Goal: Information Seeking & Learning: Learn about a topic

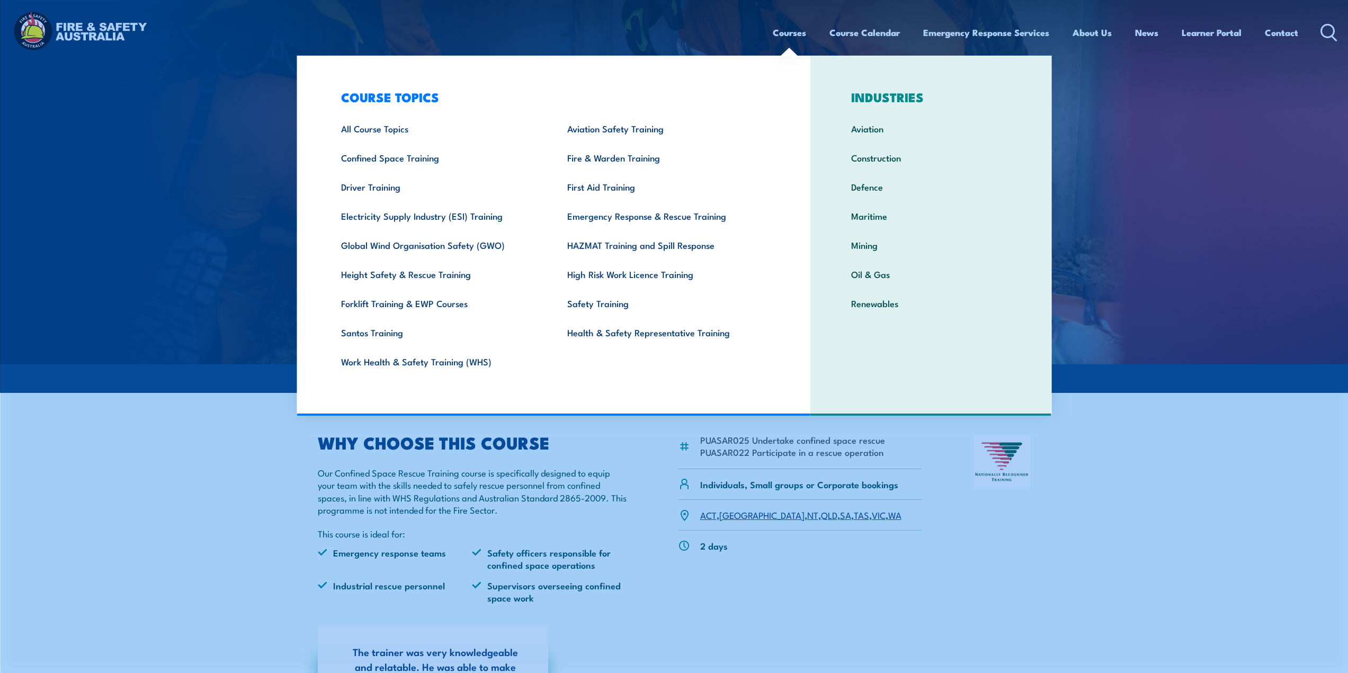
click at [798, 30] on link "Courses" at bounding box center [789, 33] width 33 height 28
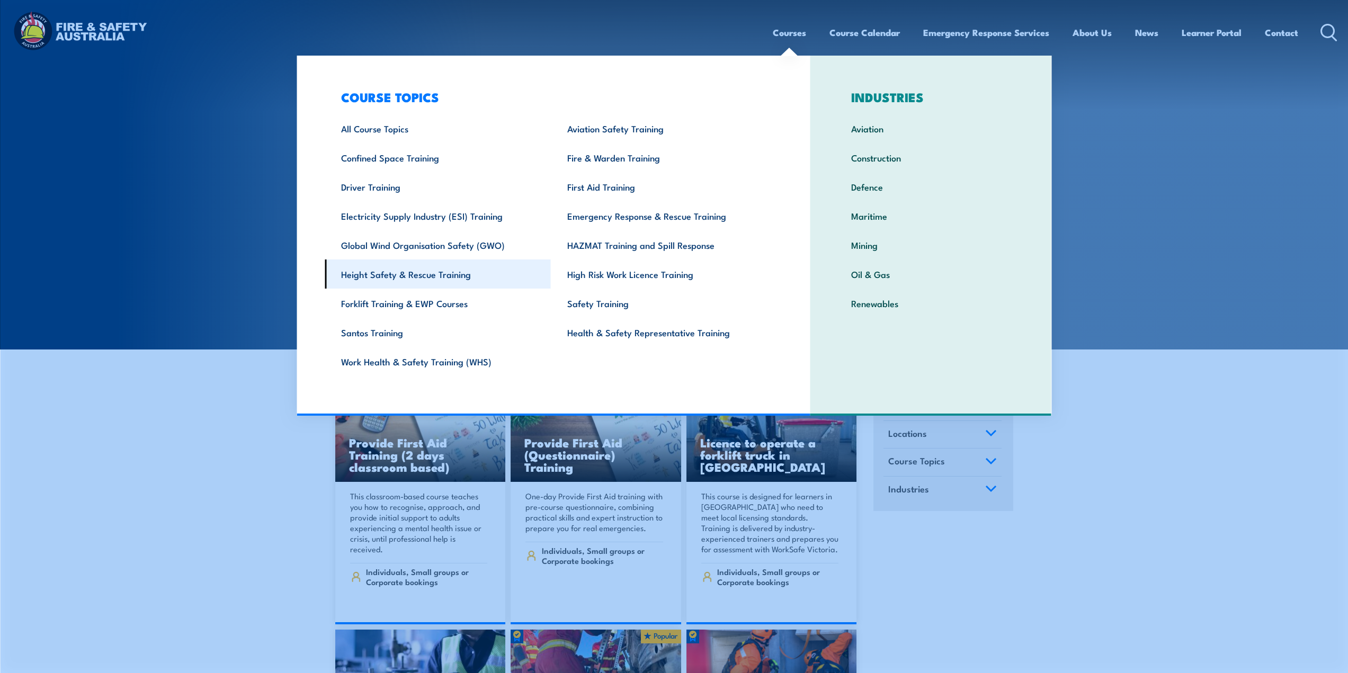
click at [387, 275] on link "Height Safety & Rescue Training" at bounding box center [438, 274] width 226 height 29
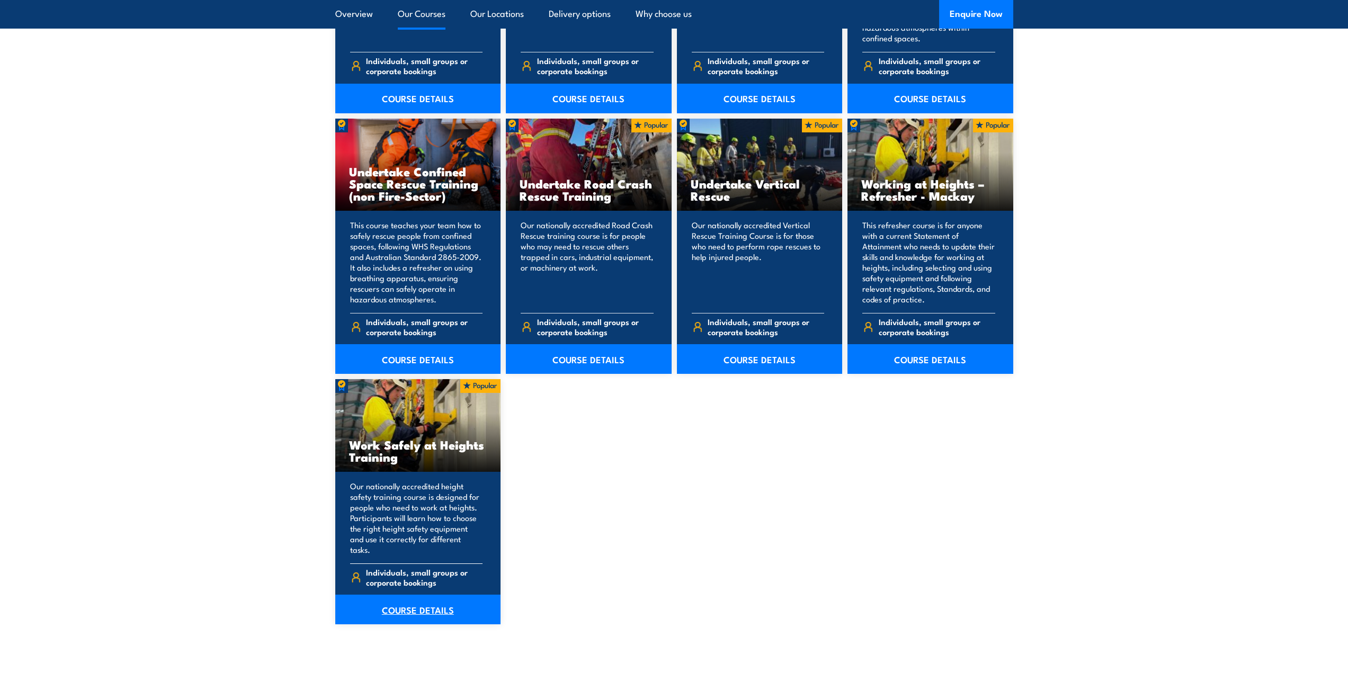
scroll to position [1219, 0]
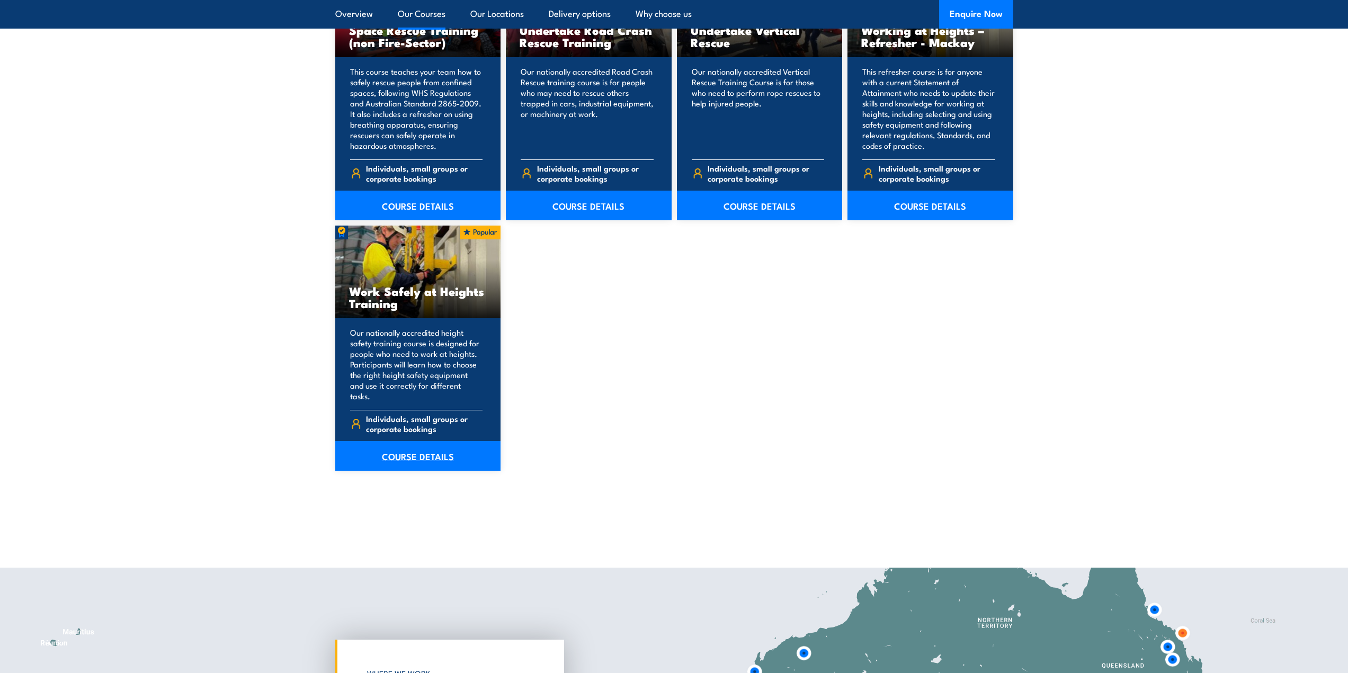
click at [441, 443] on link "COURSE DETAILS" at bounding box center [418, 456] width 166 height 30
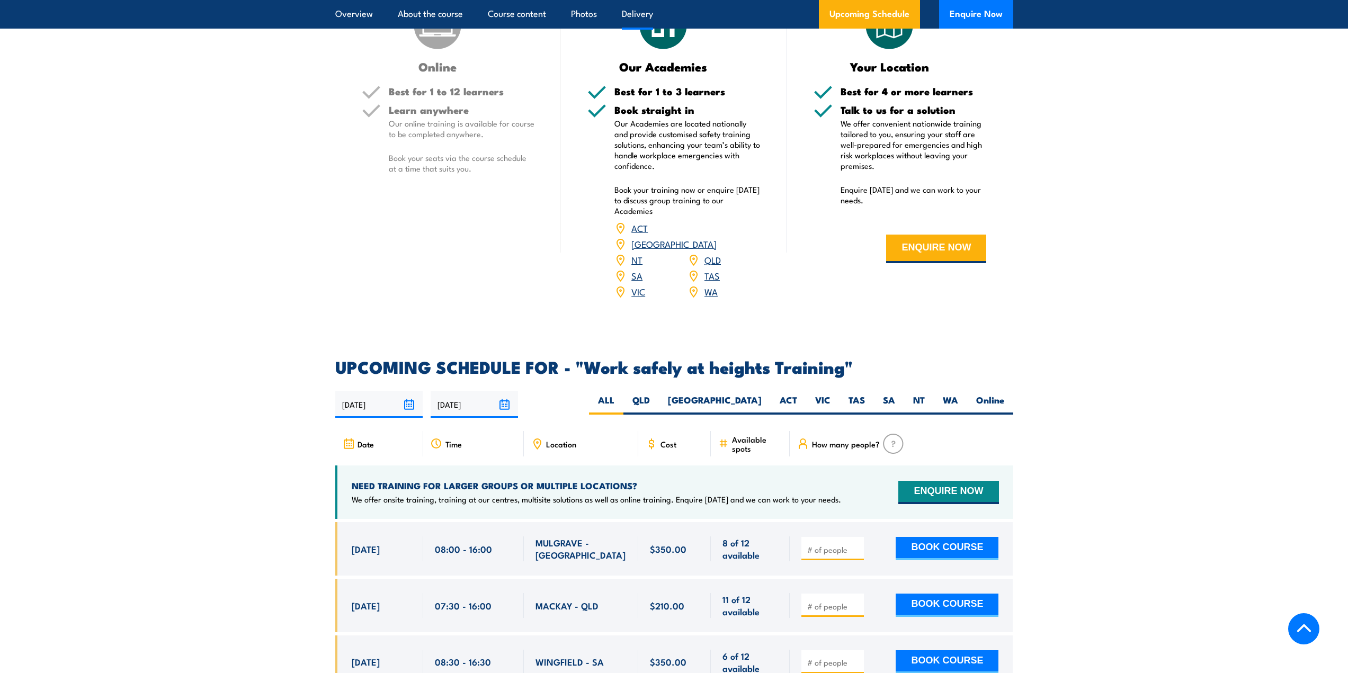
scroll to position [1324, 0]
